Goal: Transaction & Acquisition: Purchase product/service

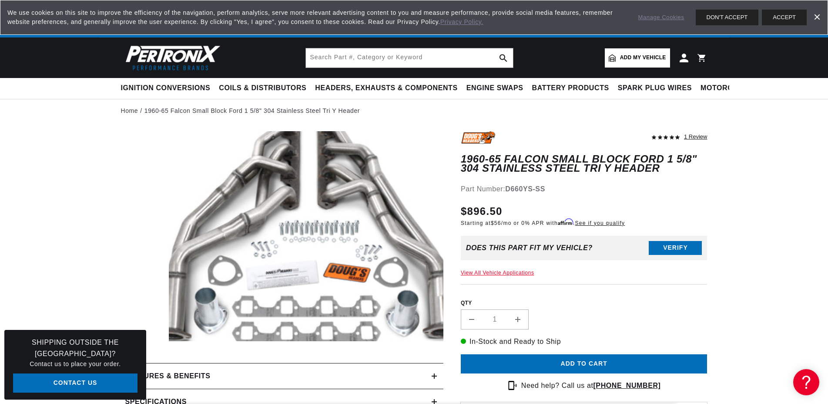
click at [497, 271] on link "View All Vehicle Applications" at bounding box center [498, 272] width 74 height 6
click at [321, 57] on input "text" at bounding box center [409, 57] width 207 height 19
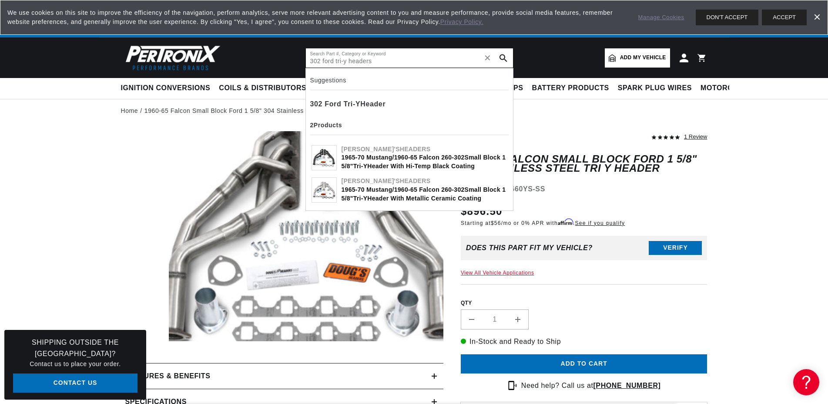
type input "302 ford tri-y headers"
